Goal: Task Accomplishment & Management: Manage account settings

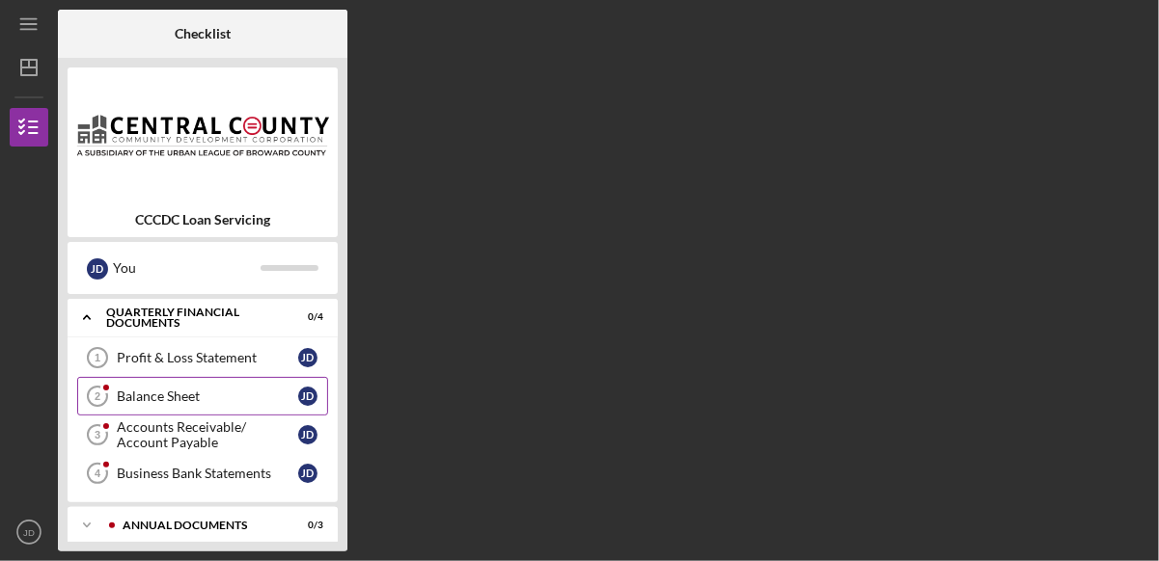
click at [195, 396] on div "Balance Sheet" at bounding box center [207, 396] width 181 height 15
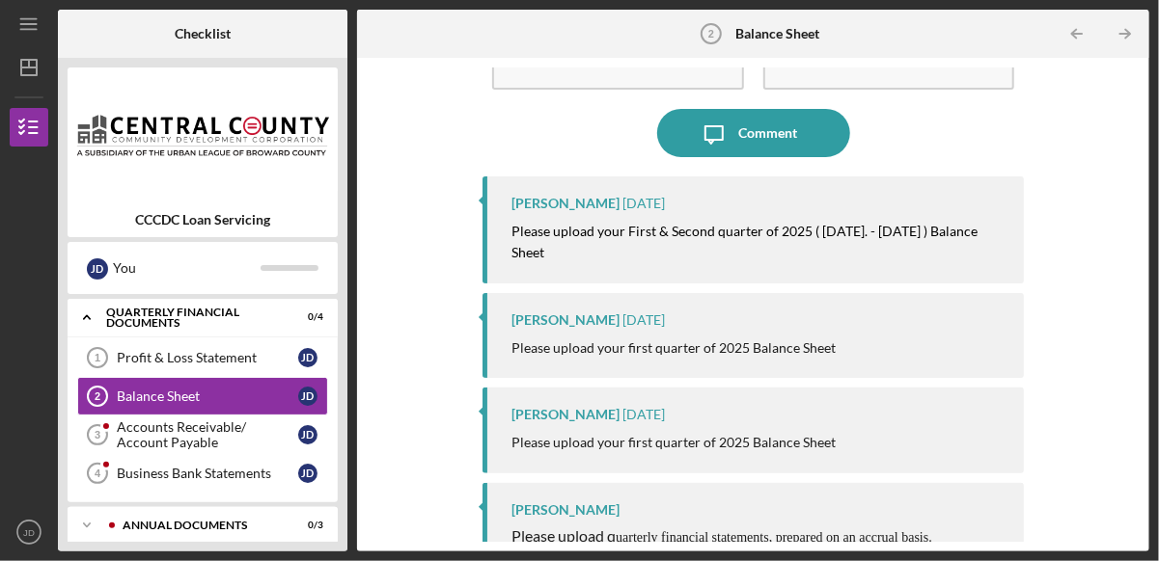
scroll to position [123, 0]
